Goal: Check status: Check status

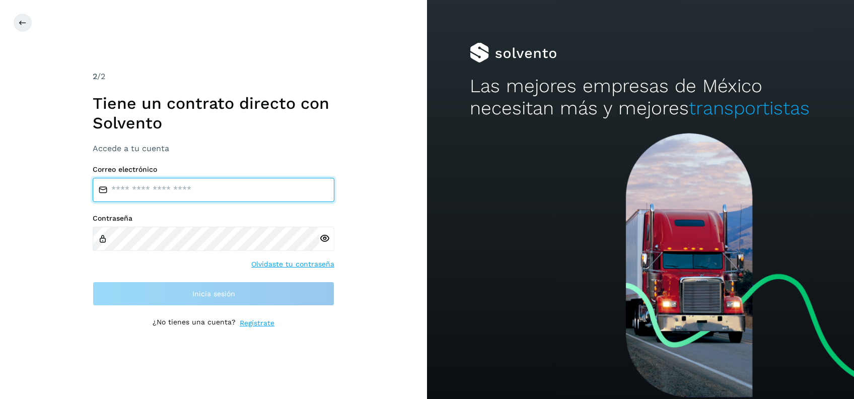
type input "**********"
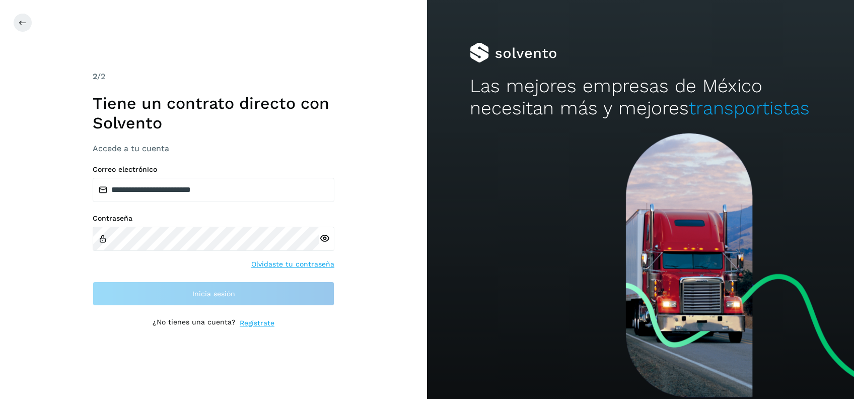
click at [223, 306] on div "**********" at bounding box center [214, 198] width 242 height 257
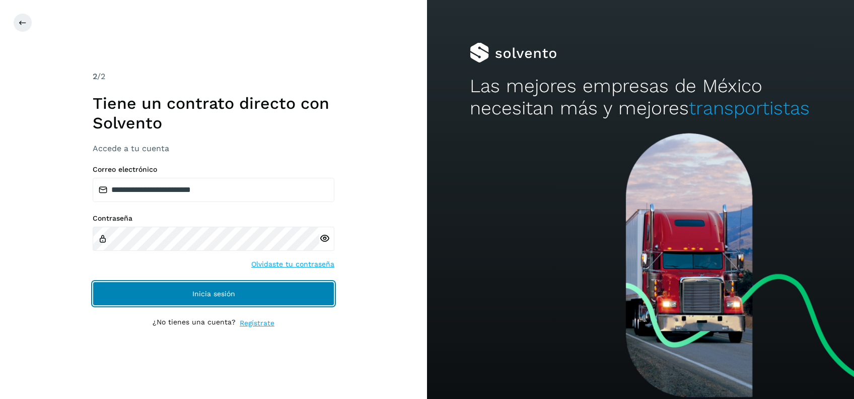
click at [234, 298] on button "Inicia sesión" at bounding box center [214, 293] width 242 height 24
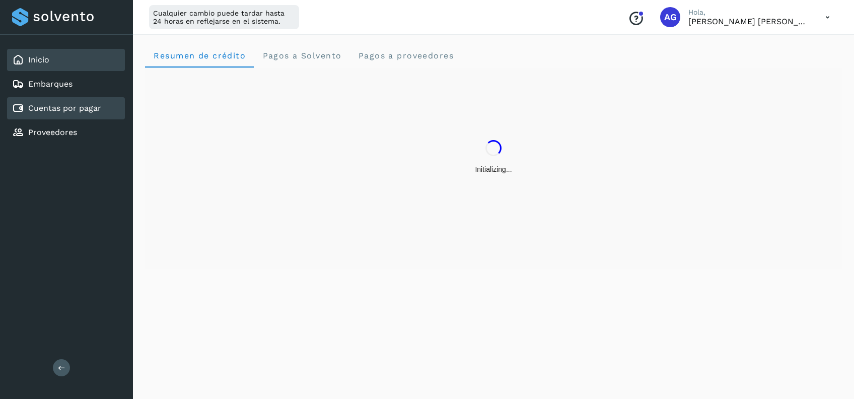
click at [90, 109] on link "Cuentas por pagar" at bounding box center [64, 108] width 73 height 10
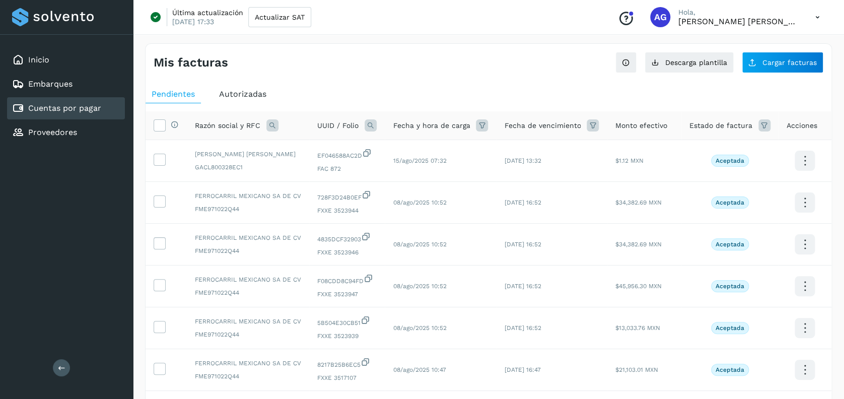
click at [236, 94] on span "Autorizadas" at bounding box center [242, 94] width 47 height 10
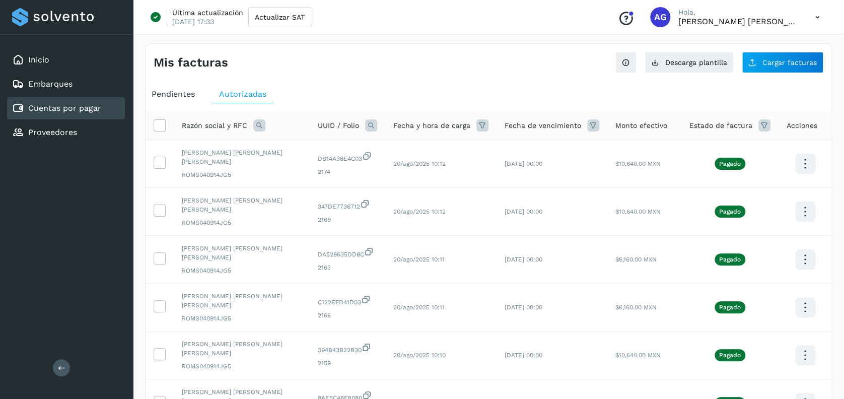
click at [365, 125] on icon at bounding box center [371, 125] width 12 height 12
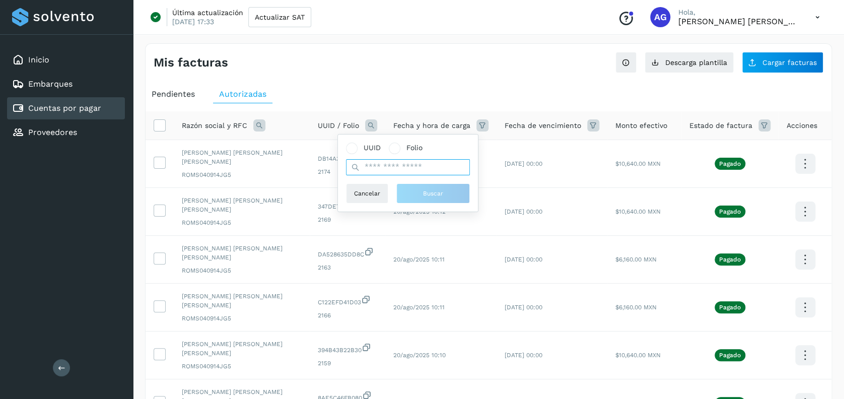
click at [390, 170] on input "text" at bounding box center [408, 167] width 124 height 16
type input "*****"
click at [428, 192] on span "Buscar" at bounding box center [433, 193] width 20 height 9
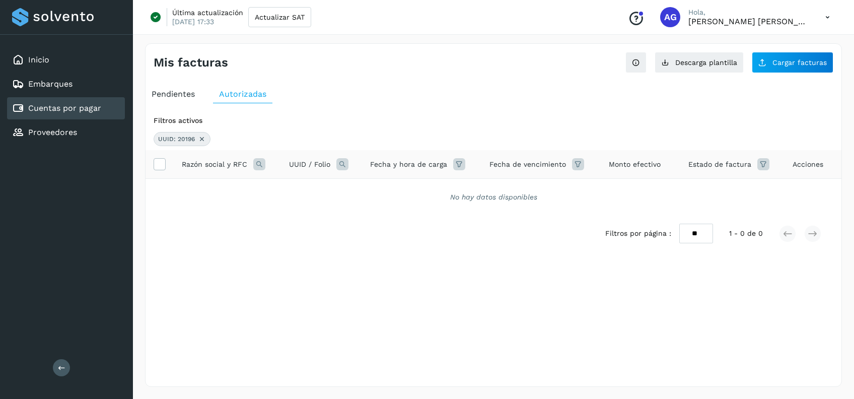
click at [198, 137] on icon at bounding box center [202, 139] width 8 height 8
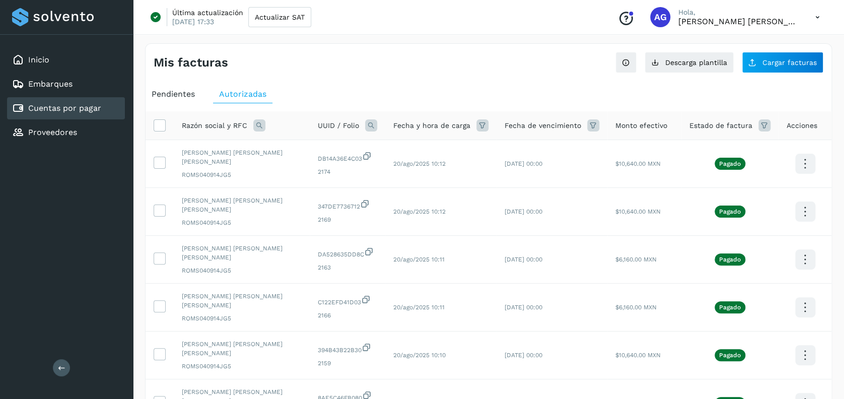
click at [170, 93] on span "Pendientes" at bounding box center [173, 94] width 43 height 10
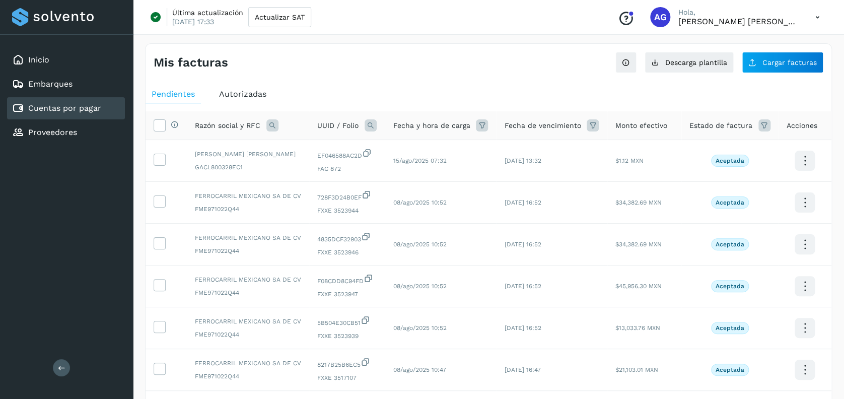
click at [366, 126] on icon at bounding box center [370, 125] width 12 height 12
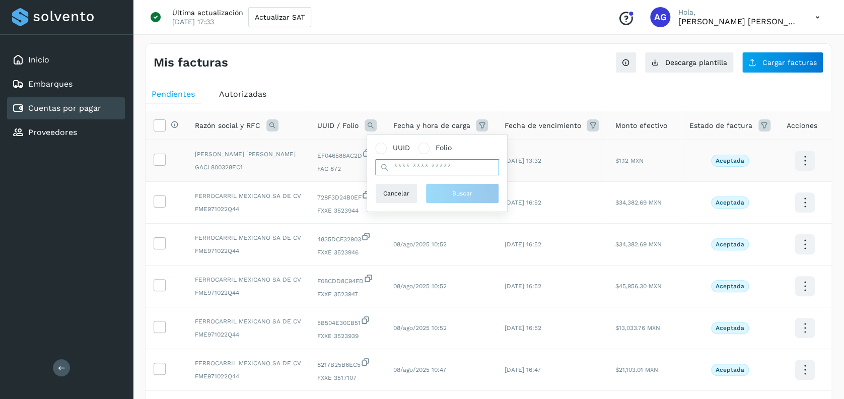
drag, startPoint x: 403, startPoint y: 164, endPoint x: 610, endPoint y: 146, distance: 207.6
click at [420, 167] on input "text" at bounding box center [437, 167] width 124 height 16
type input "*****"
click at [469, 193] on span "Buscar" at bounding box center [462, 193] width 20 height 9
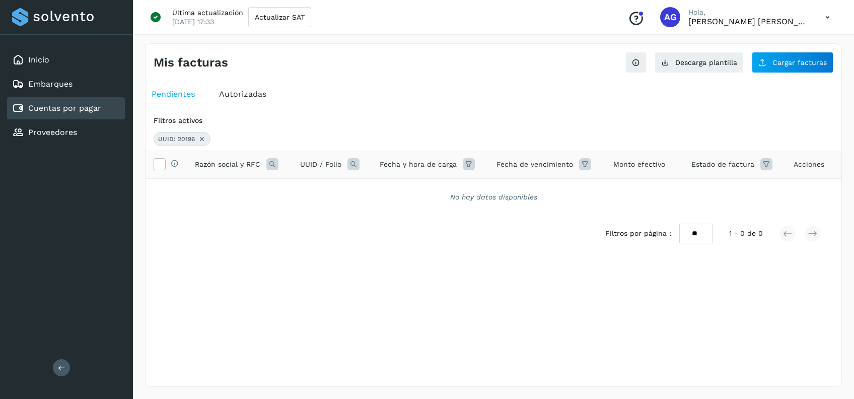
click at [198, 139] on icon at bounding box center [202, 139] width 8 height 8
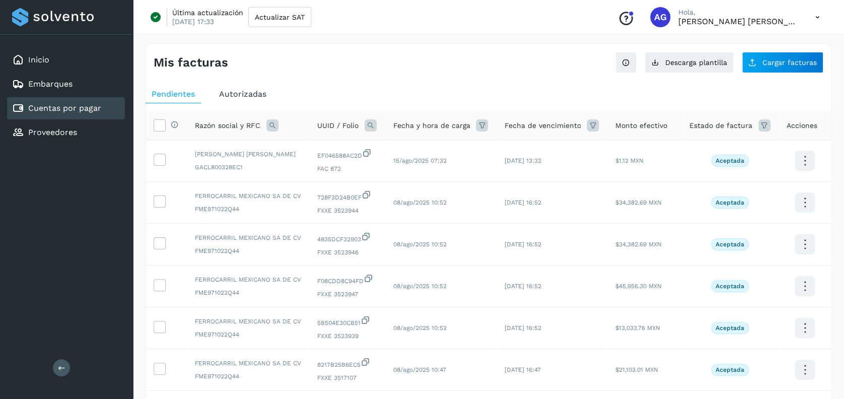
click at [239, 93] on span "Autorizadas" at bounding box center [242, 94] width 47 height 10
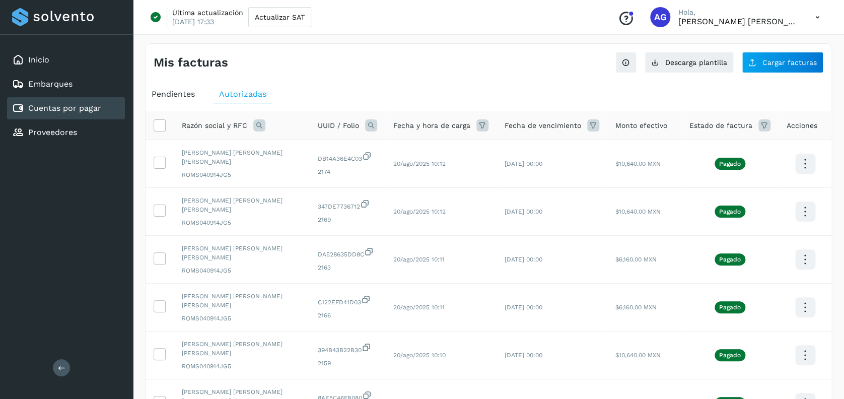
click at [365, 121] on icon at bounding box center [371, 125] width 12 height 12
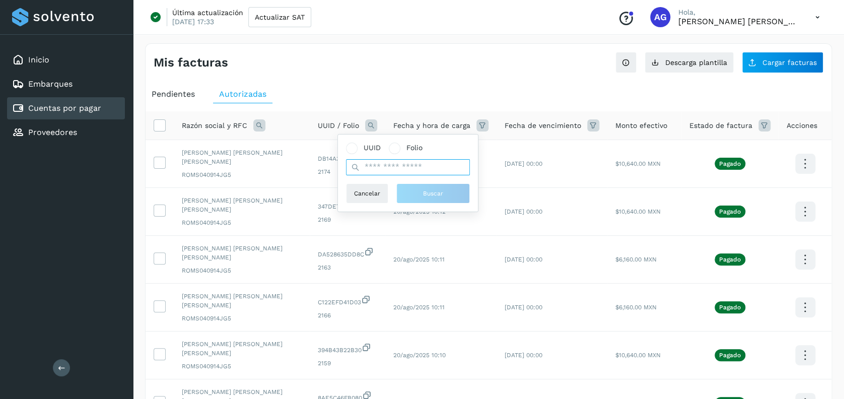
drag, startPoint x: 376, startPoint y: 163, endPoint x: 770, endPoint y: 81, distance: 403.1
click at [395, 160] on input "text" at bounding box center [408, 167] width 124 height 16
type input "****"
click at [442, 187] on button "Buscar" at bounding box center [432, 193] width 73 height 20
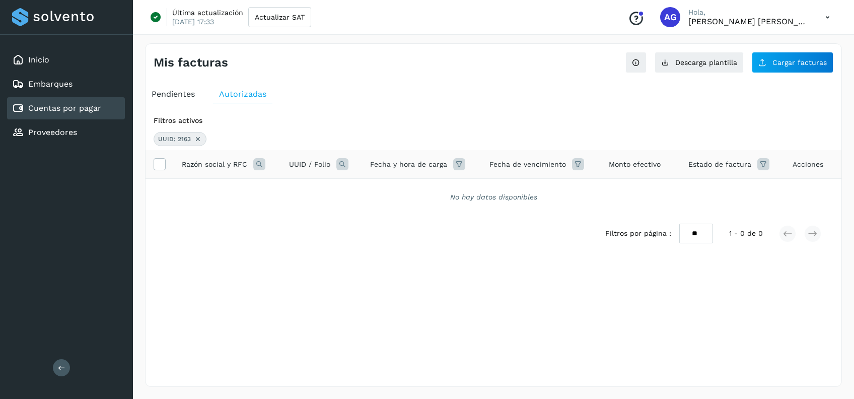
click at [194, 138] on icon at bounding box center [198, 139] width 8 height 8
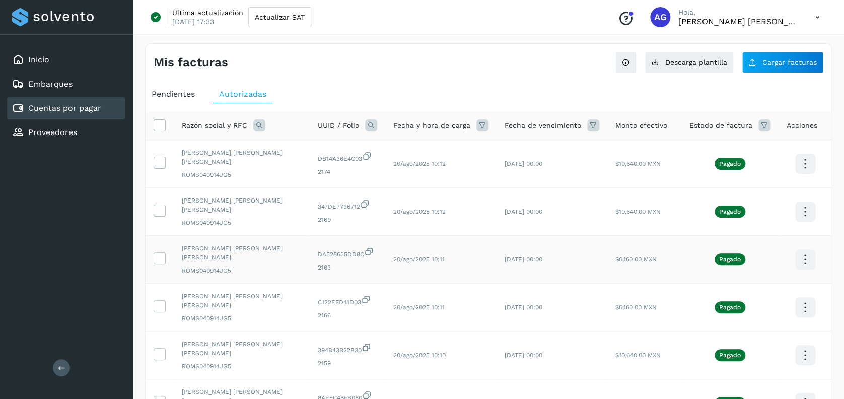
click at [318, 247] on span "DA528635DD8C" at bounding box center [347, 253] width 59 height 12
click at [256, 127] on icon at bounding box center [259, 125] width 12 height 12
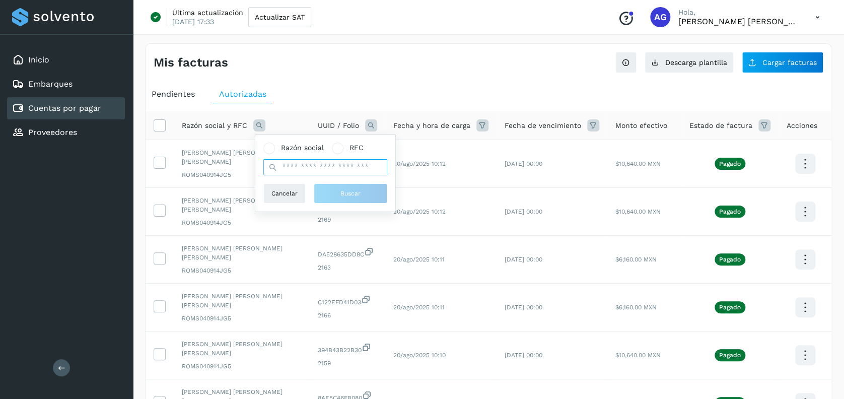
click at [286, 169] on input "text" at bounding box center [325, 167] width 124 height 16
type input "********"
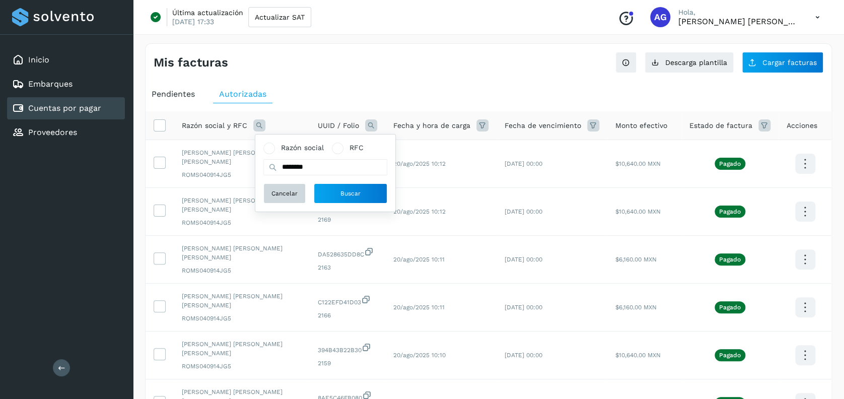
click at [282, 196] on span "Cancelar" at bounding box center [284, 193] width 26 height 9
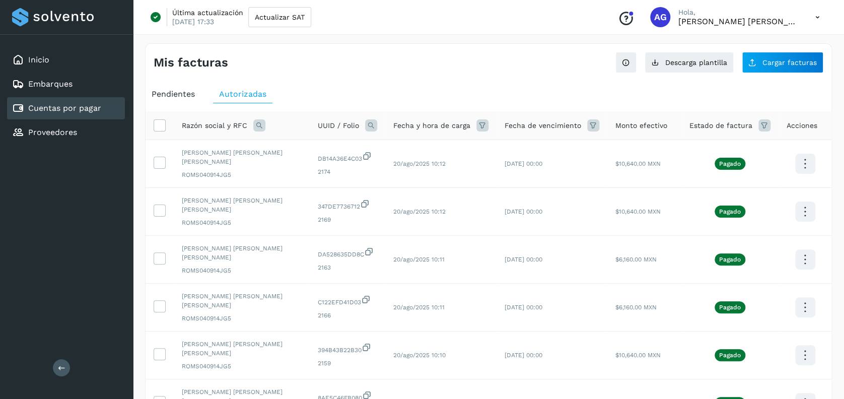
click at [254, 122] on icon at bounding box center [259, 125] width 12 height 12
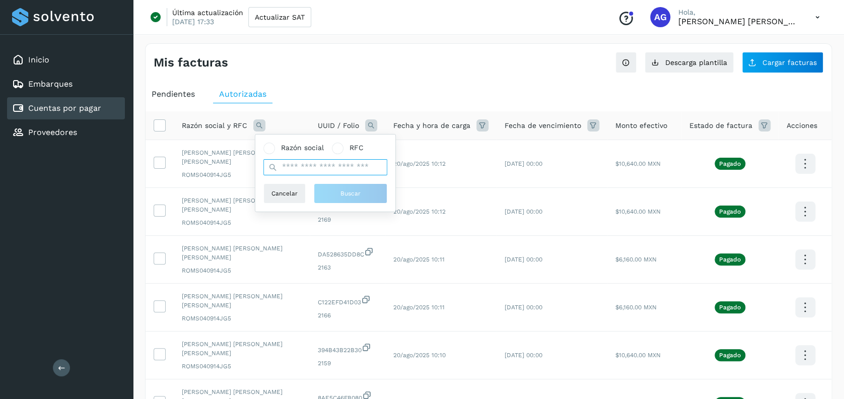
click at [303, 168] on input "text" at bounding box center [325, 167] width 124 height 16
type input "********"
click at [357, 198] on button "Buscar" at bounding box center [350, 193] width 73 height 20
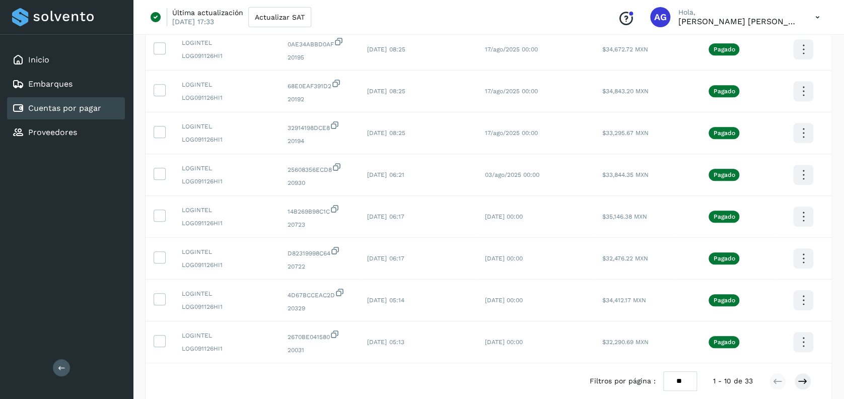
scroll to position [250, 0]
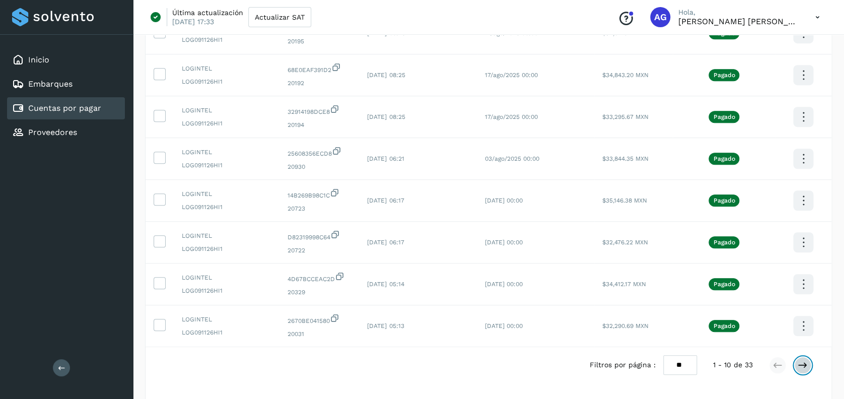
click at [802, 362] on icon at bounding box center [802, 365] width 10 height 10
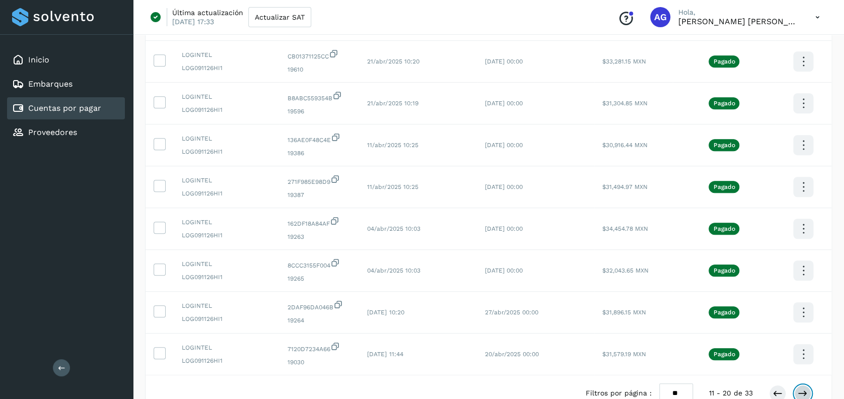
scroll to position [238, 0]
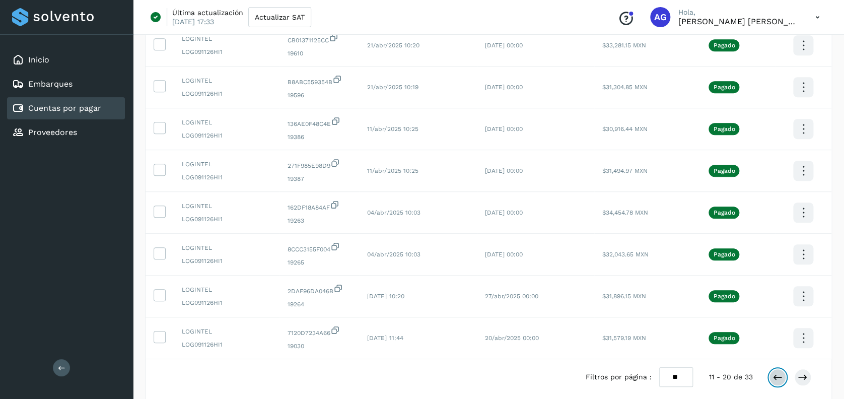
click at [779, 375] on icon at bounding box center [777, 377] width 10 height 10
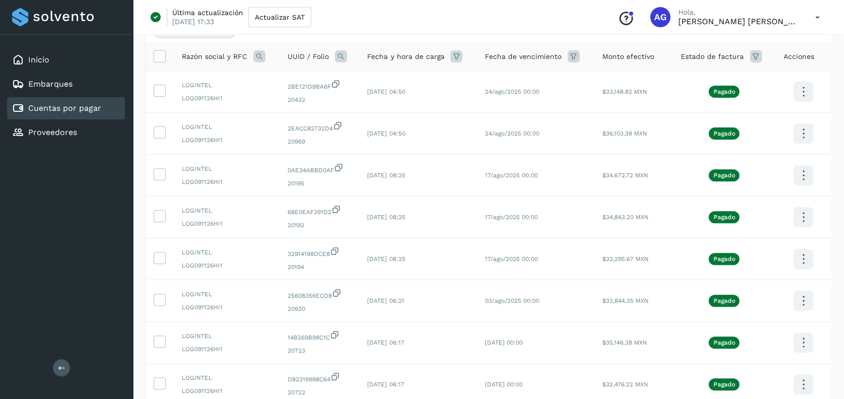
scroll to position [105, 0]
